Goal: Task Accomplishment & Management: Use online tool/utility

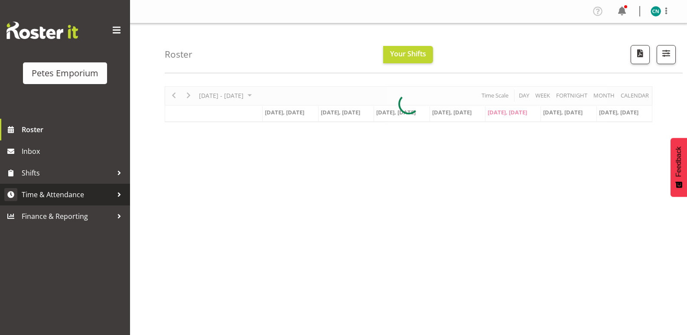
click at [81, 187] on link "Time & Attendance" at bounding box center [65, 195] width 130 height 22
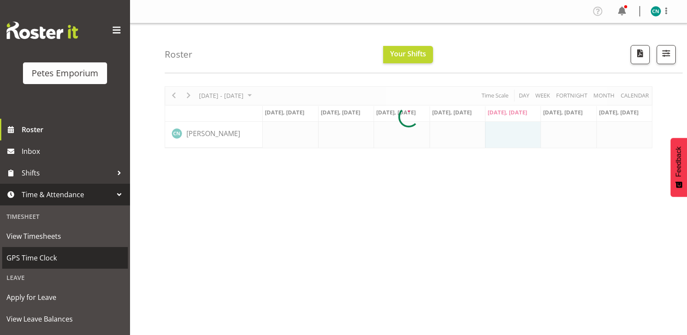
click at [42, 254] on span "GPS Time Clock" at bounding box center [65, 258] width 117 height 13
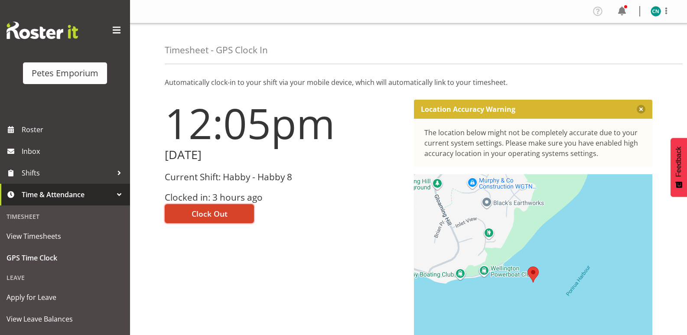
click at [218, 217] on span "Clock Out" at bounding box center [210, 213] width 36 height 11
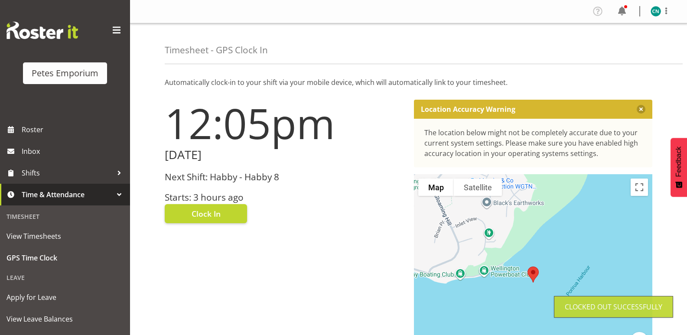
click at [655, 10] on img at bounding box center [656, 11] width 10 height 10
click at [619, 48] on link "Log Out" at bounding box center [630, 46] width 83 height 16
